Goal: Complete application form: Complete application form

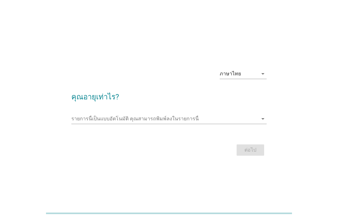
click at [257, 124] on input "รายการนี้เป็นแบบอัตโนมัติ คุณสามารถพิมพ์ลงในรายการนี้" at bounding box center [164, 119] width 186 height 10
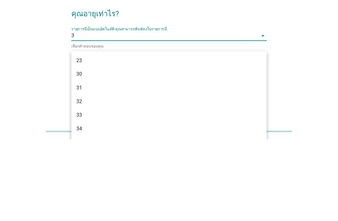
type input "32"
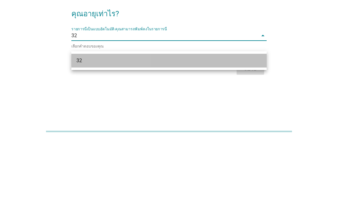
click at [242, 139] on div "32" at bounding box center [161, 143] width 170 height 8
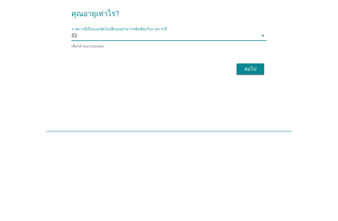
click at [255, 147] on div "ต่อไป" at bounding box center [250, 151] width 18 height 8
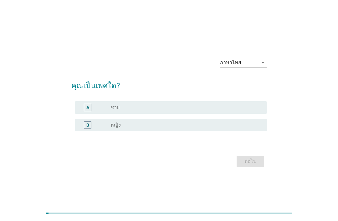
click at [208, 128] on div "radio_button_unchecked หญิง" at bounding box center [183, 125] width 146 height 6
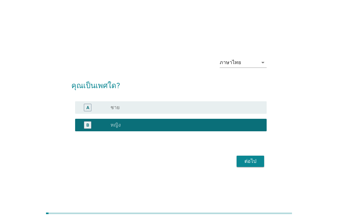
click at [248, 165] on div "ต่อไป" at bounding box center [250, 162] width 18 height 8
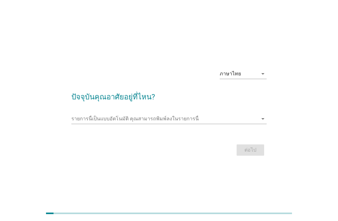
click at [212, 124] on div "รายการนี้เป็นแบบอัตโนมัติ [PERSON_NAME]พิมพ์ลงในรายการนี้ arrow_drop_down" at bounding box center [168, 119] width 195 height 10
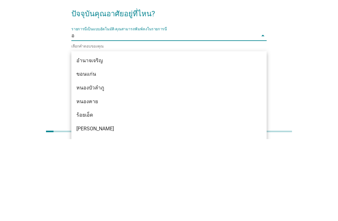
type input "อ่"
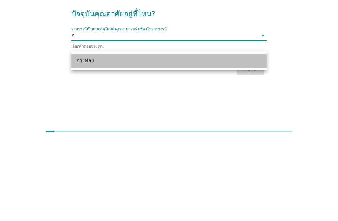
click at [215, 139] on div "อ่างทอง" at bounding box center [161, 143] width 170 height 8
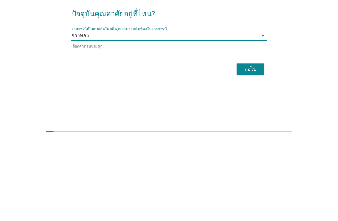
click at [251, 145] on button "ต่อไป" at bounding box center [250, 150] width 28 height 11
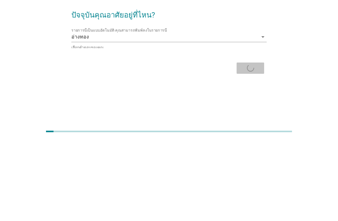
scroll to position [35, 0]
